Goal: Task Accomplishment & Management: Use online tool/utility

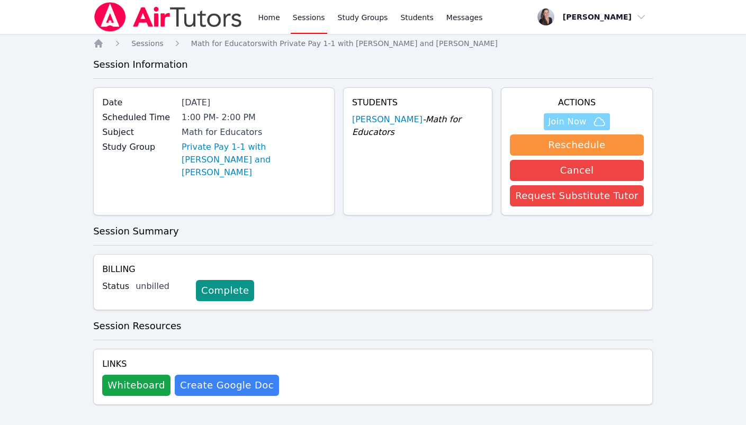
click at [565, 119] on span "Join Now" at bounding box center [567, 121] width 38 height 13
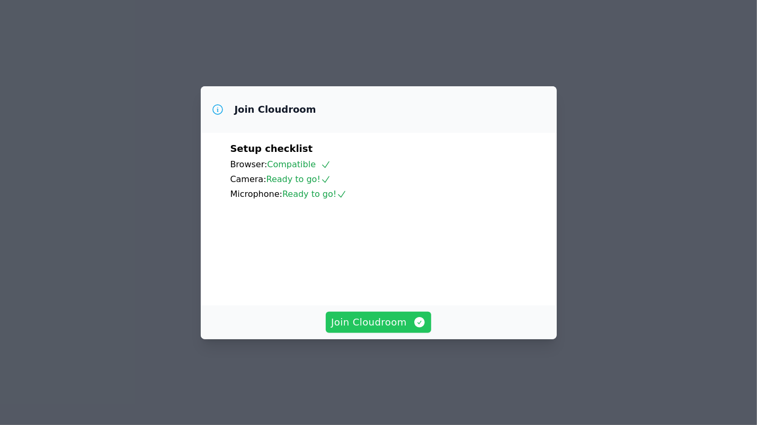
click at [360, 330] on span "Join Cloudroom" at bounding box center [378, 322] width 95 height 15
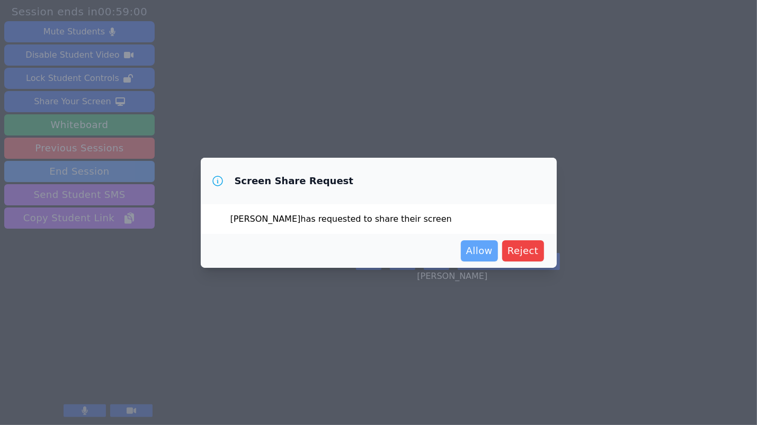
click at [476, 252] on span "Allow" at bounding box center [479, 251] width 26 height 15
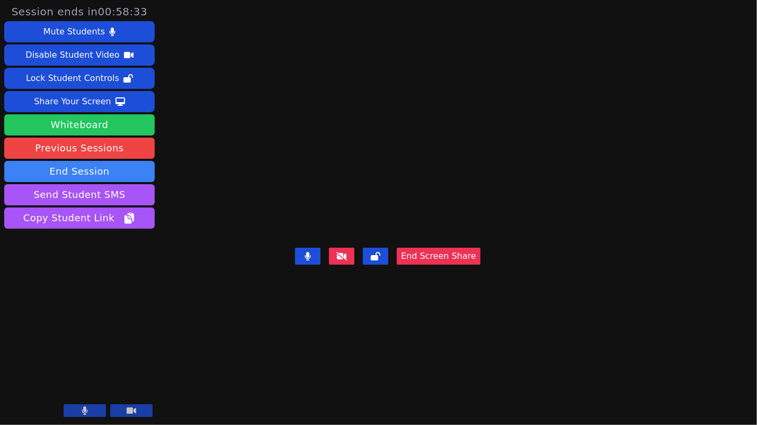
click at [64, 118] on button "Whiteboard" at bounding box center [79, 124] width 150 height 21
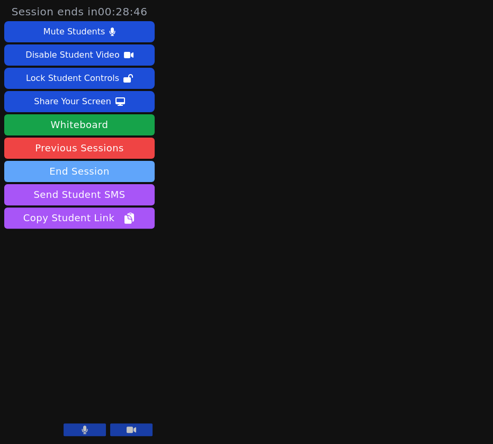
click at [77, 173] on button "End Session" at bounding box center [79, 171] width 150 height 21
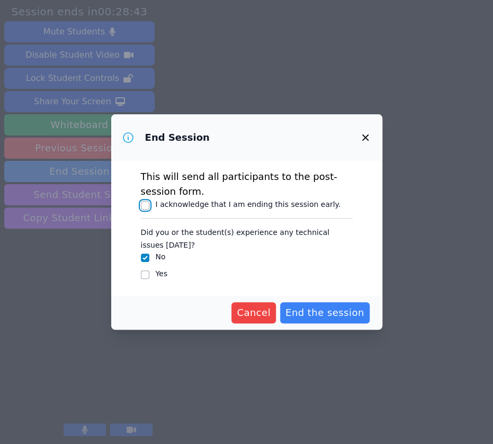
click at [148, 203] on input "I acknowledge that I am ending this session early." at bounding box center [145, 205] width 8 height 8
checkbox input "true"
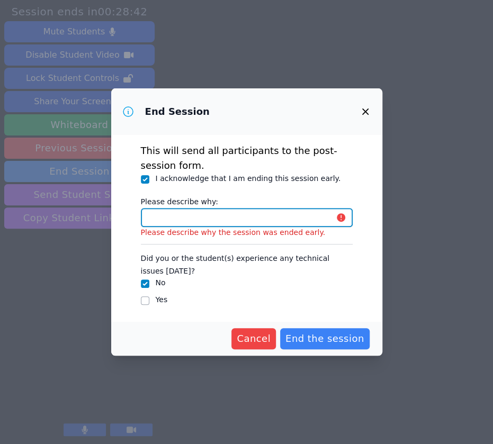
click at [160, 222] on input "Please describe why:" at bounding box center [247, 217] width 212 height 19
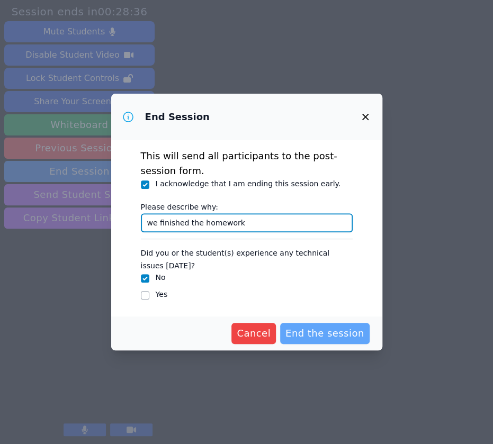
type input "we finished the homework"
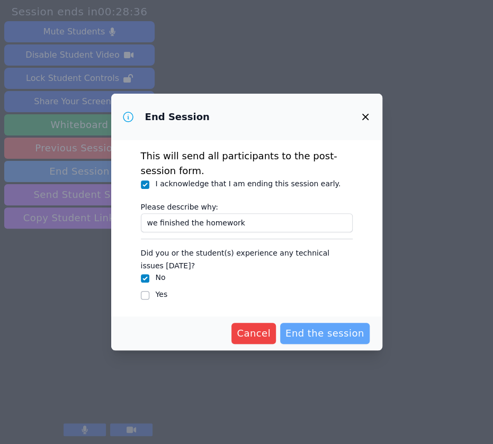
click at [318, 338] on span "End the session" at bounding box center [325, 333] width 79 height 15
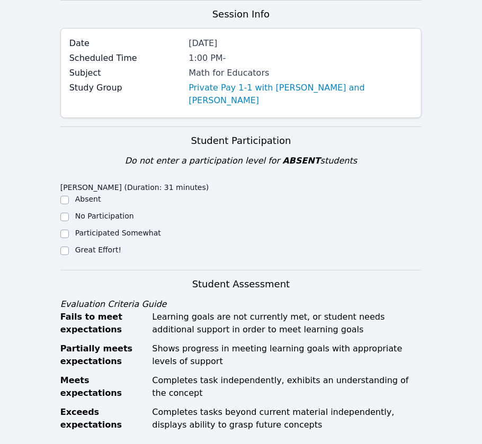
scroll to position [109, 0]
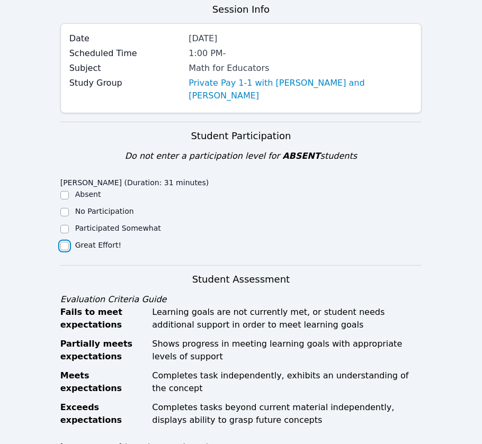
click at [61, 242] on input "Great Effort!" at bounding box center [64, 246] width 8 height 8
checkbox input "true"
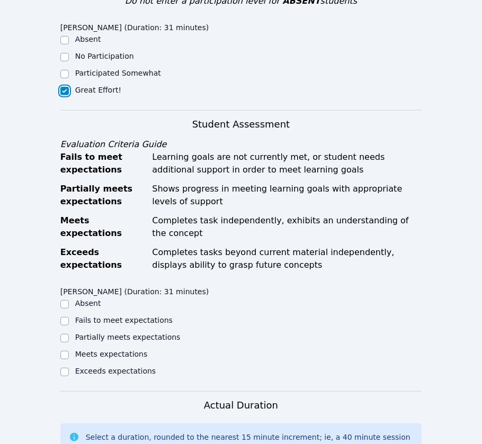
scroll to position [265, 0]
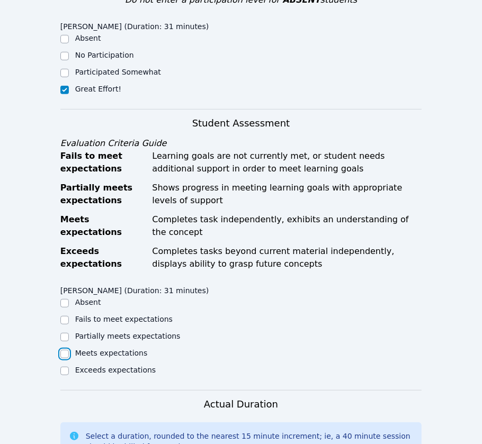
click at [66, 350] on input "Meets expectations" at bounding box center [64, 354] width 8 height 8
checkbox input "true"
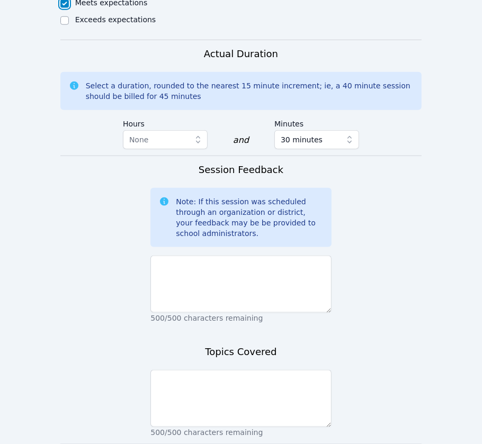
scroll to position [618, 0]
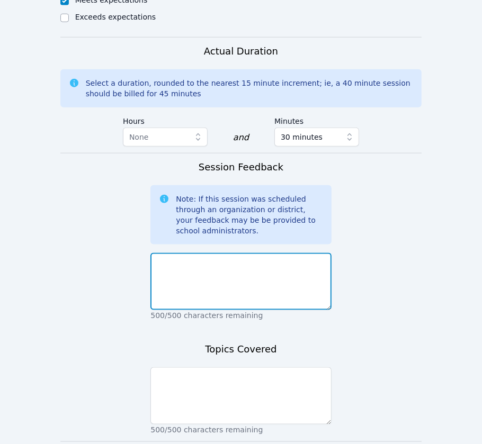
click at [185, 255] on textarea at bounding box center [240, 281] width 181 height 57
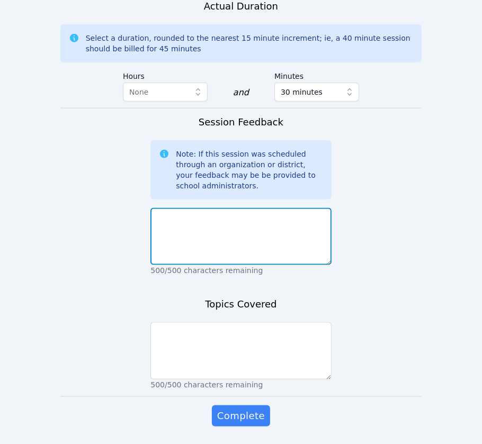
scroll to position [665, 0]
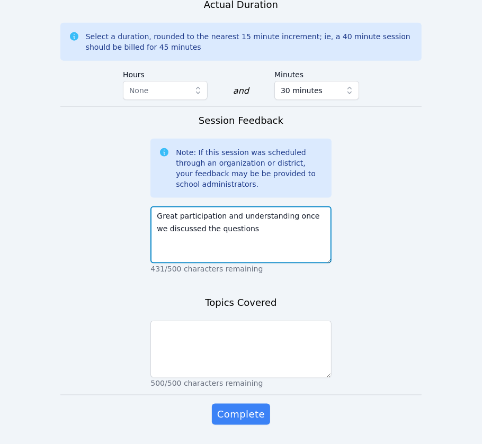
type textarea "Great participation and understanding once we discussed the questions"
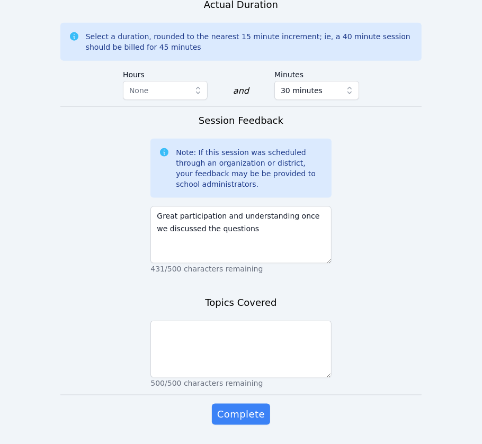
click at [150, 309] on form "Student Participation Do not enter a participation level for ABSENT students [P…" at bounding box center [241, 6] width 362 height 881
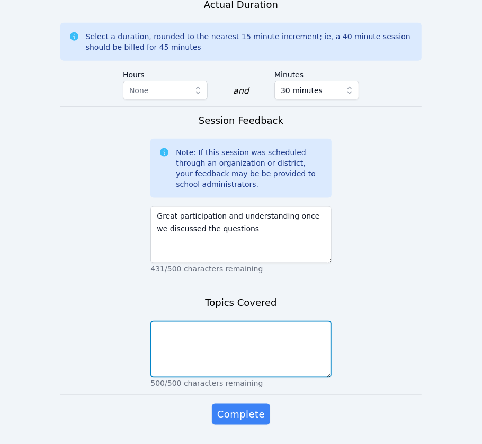
click at [170, 321] on textarea at bounding box center [240, 349] width 181 height 57
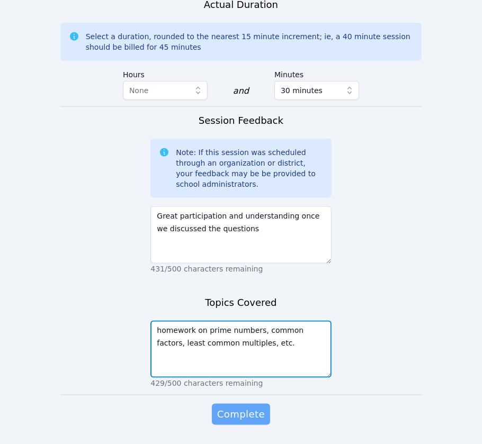
type textarea "homework on prime numbers, common factors, least common multiples, etc."
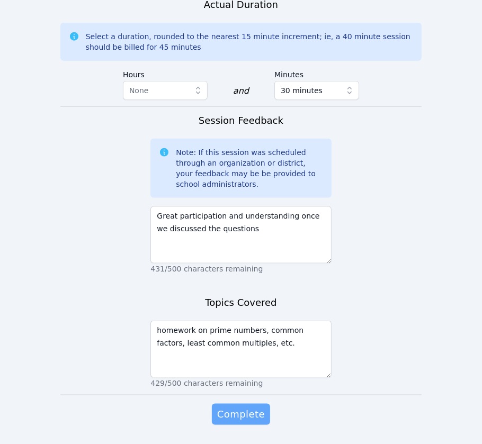
click at [238, 407] on span "Complete" at bounding box center [241, 414] width 48 height 15
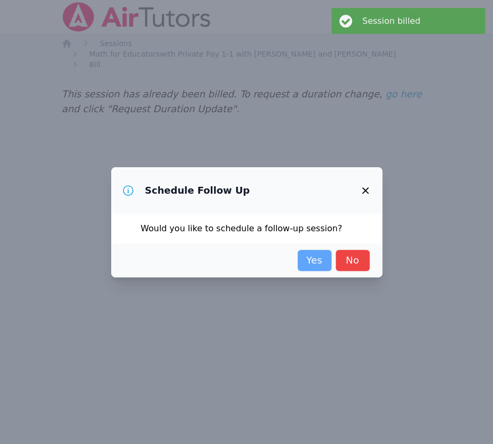
click at [314, 260] on link "Yes" at bounding box center [315, 260] width 34 height 21
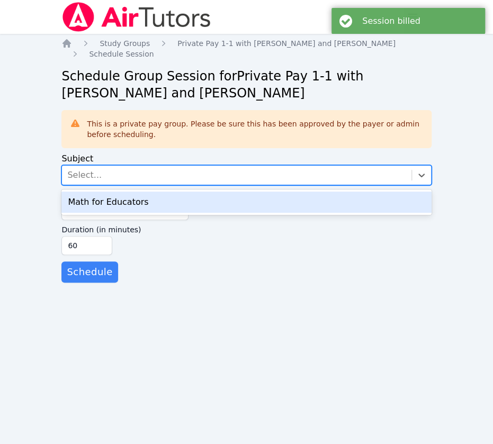
click at [119, 167] on div "Select..." at bounding box center [236, 175] width 349 height 19
click at [106, 201] on div "Math for Educators" at bounding box center [246, 202] width 370 height 21
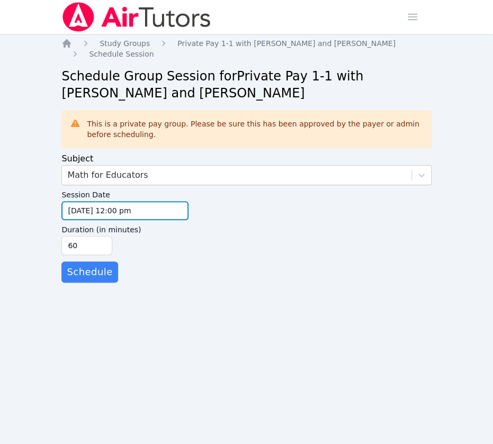
click at [77, 213] on input "[DATE] 12:00 pm" at bounding box center [124, 210] width 127 height 19
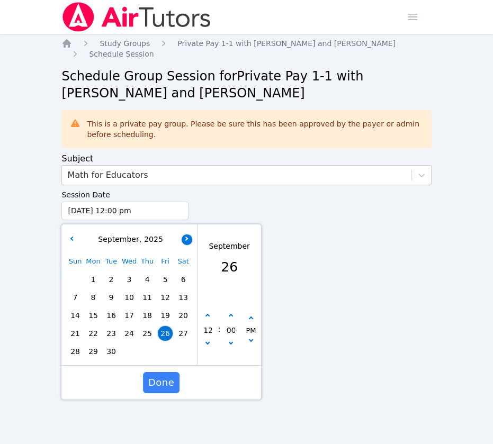
click at [186, 238] on icon "button" at bounding box center [186, 238] width 4 height 4
click at [146, 281] on span "2" at bounding box center [147, 279] width 15 height 15
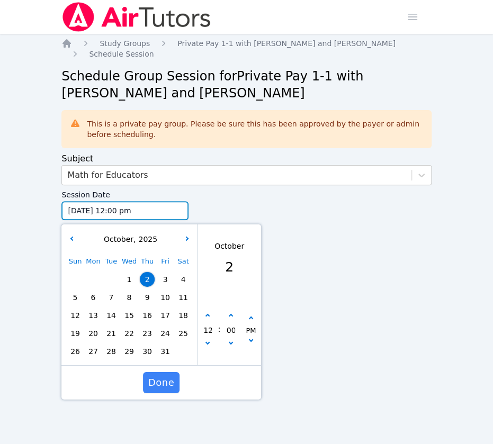
click at [114, 213] on input "[DATE] 12:00 pm" at bounding box center [124, 210] width 127 height 19
click at [208, 316] on icon "button" at bounding box center [208, 316] width 4 height 4
type input "[DATE] 01:00 pm"
type input "01"
click at [164, 378] on span "Done" at bounding box center [161, 383] width 26 height 15
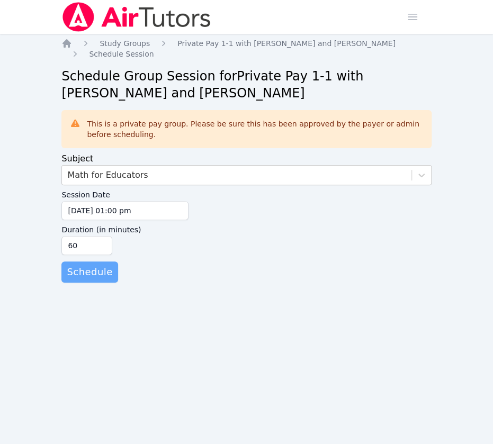
click at [87, 276] on span "Schedule" at bounding box center [90, 272] width 46 height 15
